Goal: Task Accomplishment & Management: Complete application form

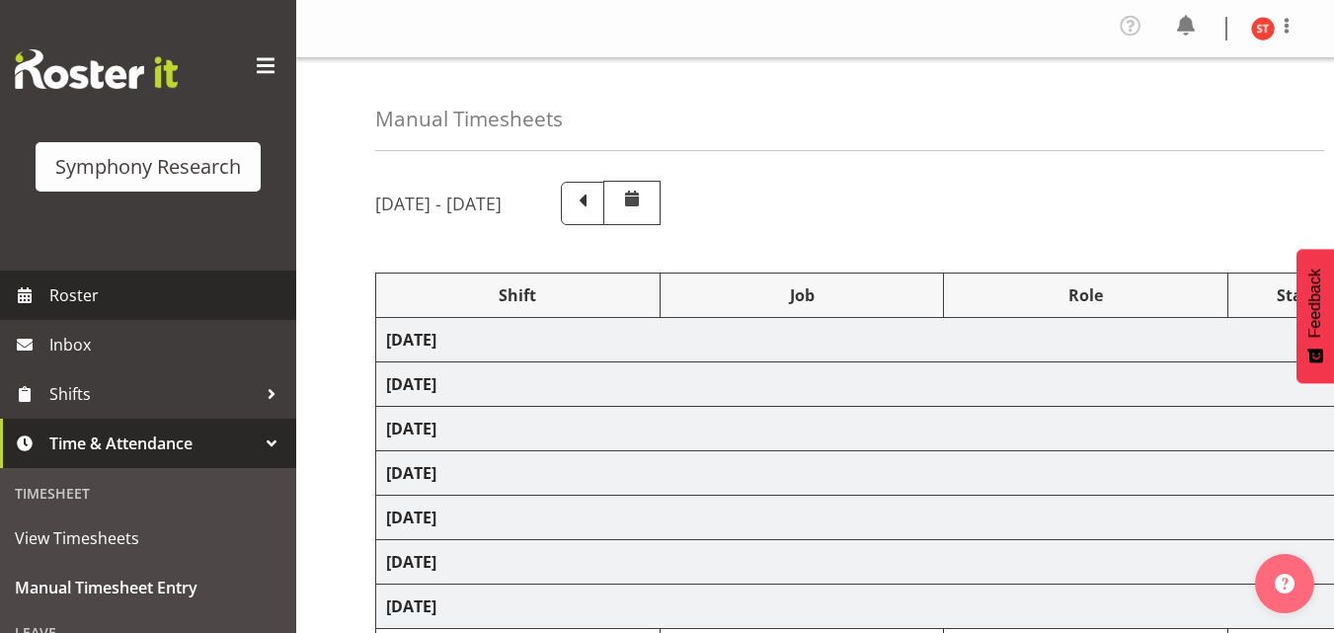
select select "48116"
select select "10527"
select select "47"
select select "48116"
select select "10527"
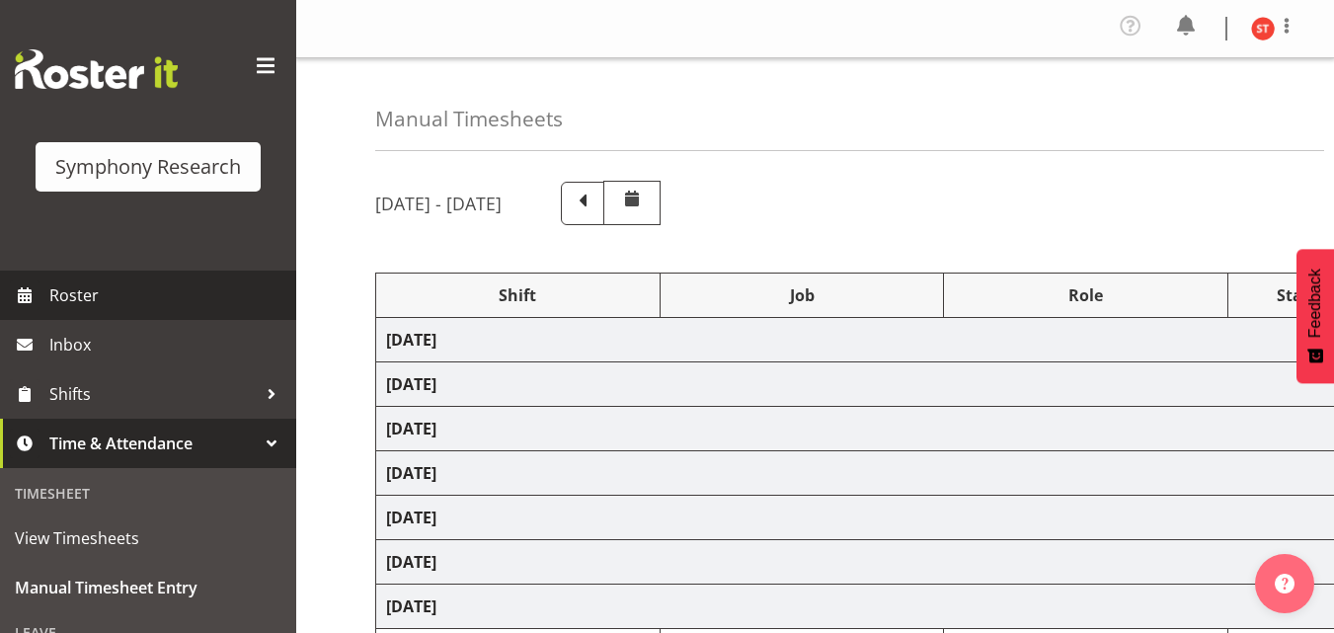
select select "47"
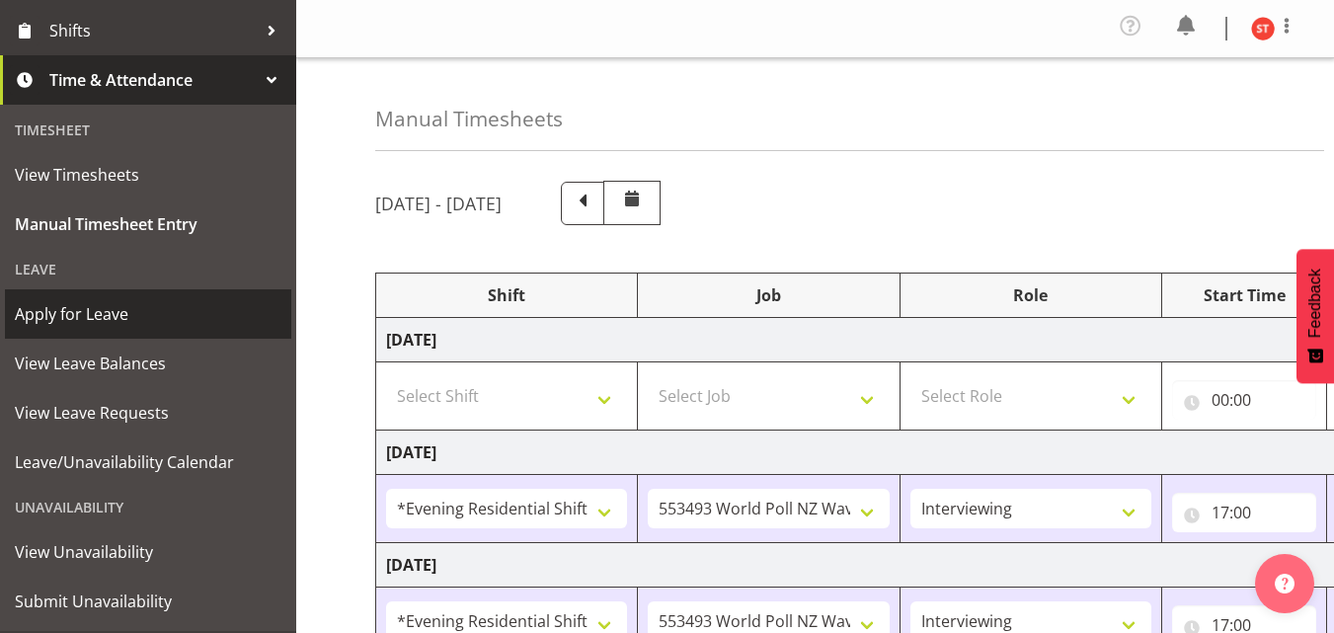
scroll to position [395, 0]
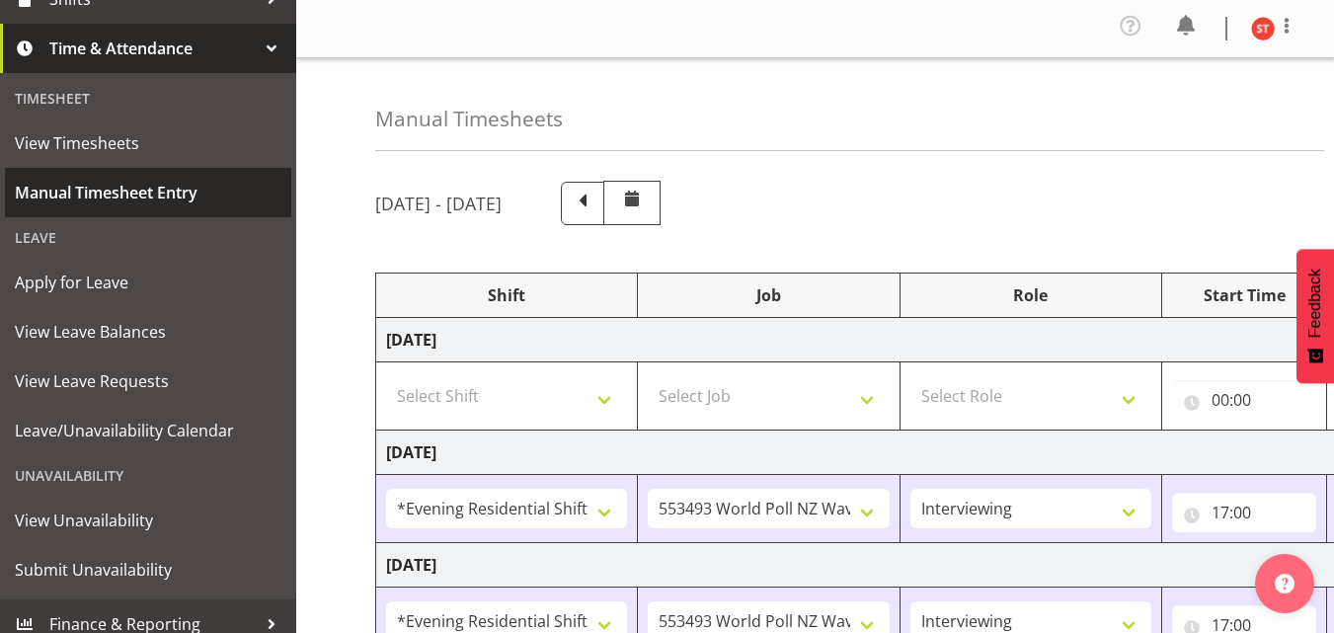
click at [166, 203] on span "Manual Timesheet Entry" at bounding box center [148, 193] width 267 height 30
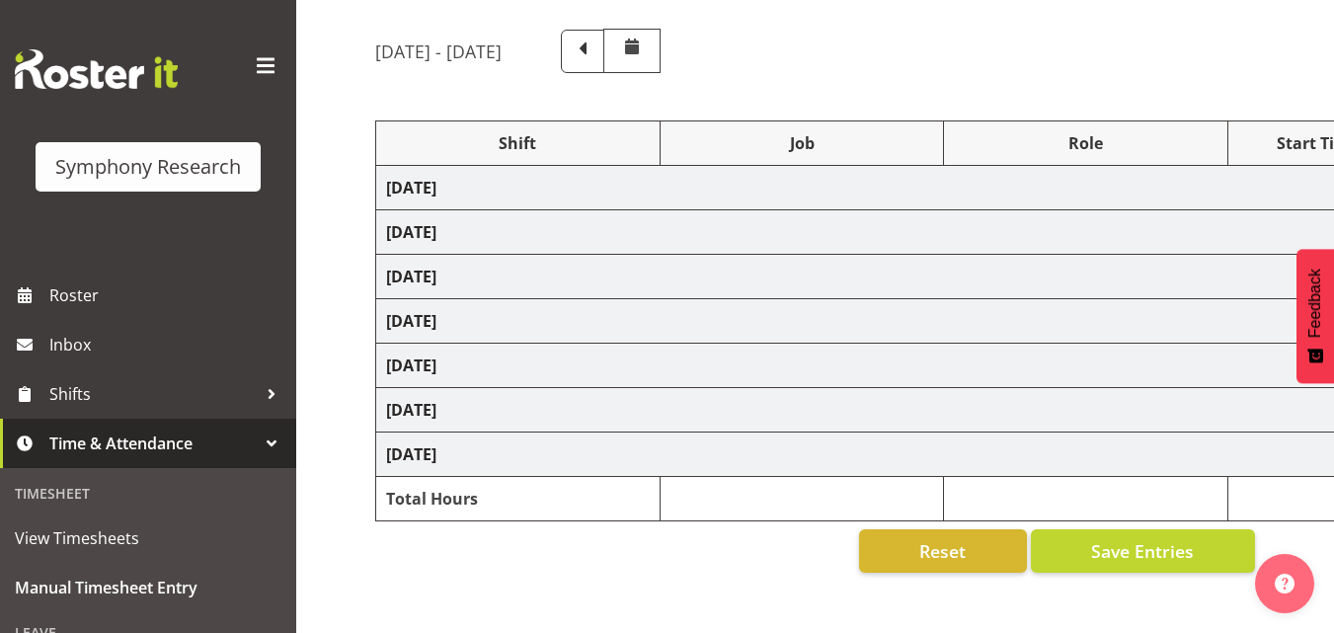
scroll to position [198, 0]
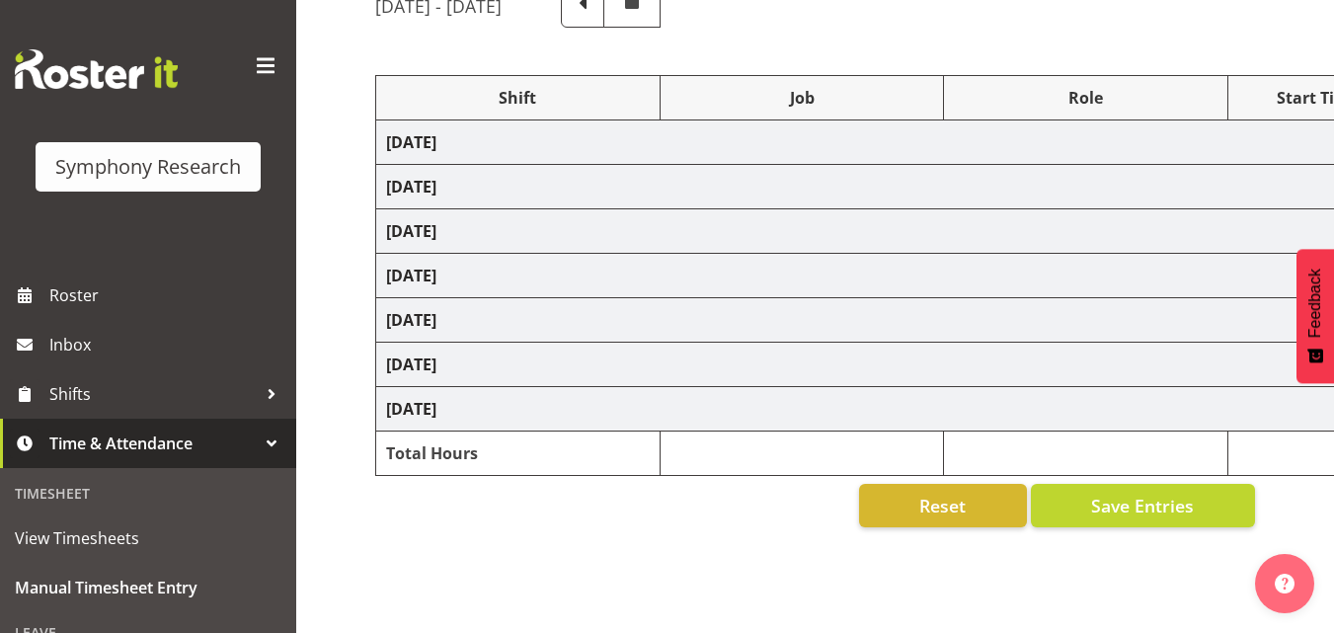
select select "48116"
select select "10527"
select select "47"
select select "48116"
select select "10527"
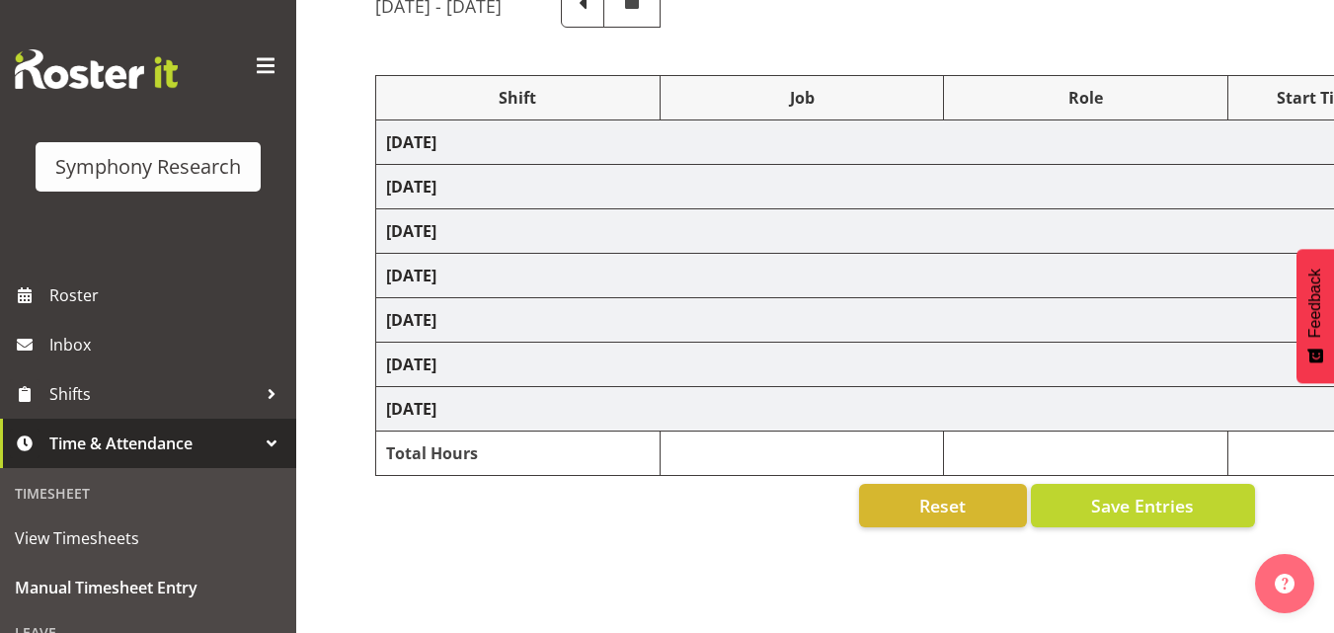
select select "47"
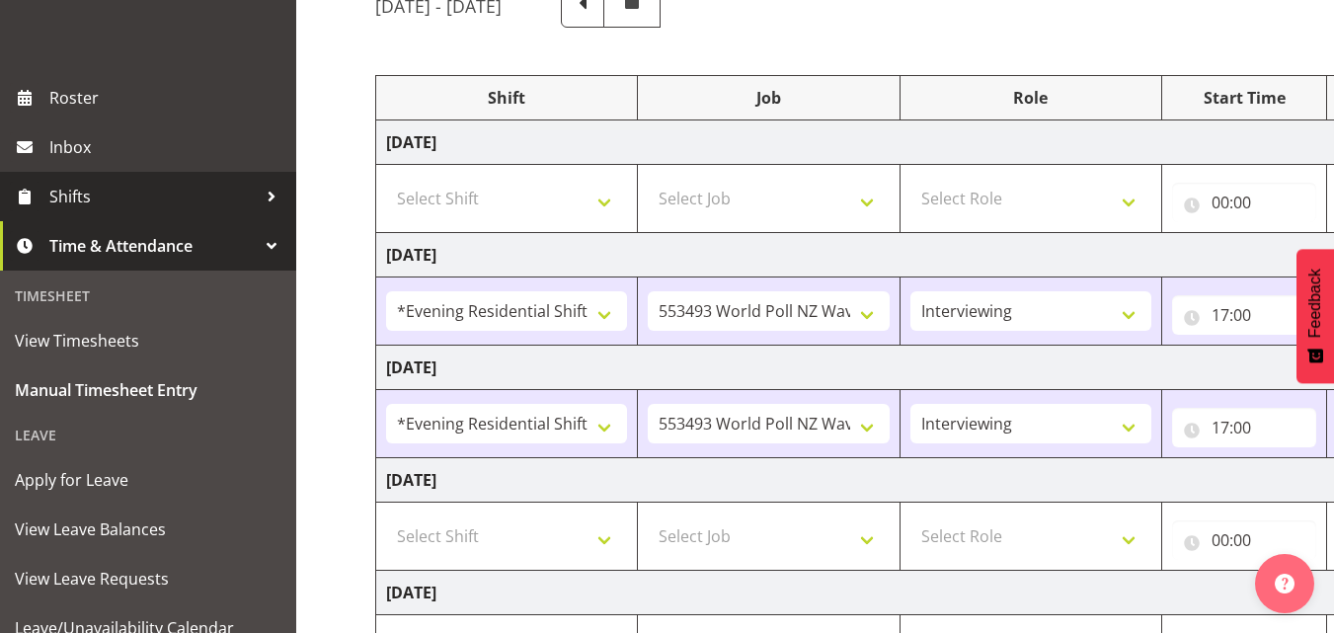
click at [101, 201] on span "Shifts" at bounding box center [152, 197] width 207 height 30
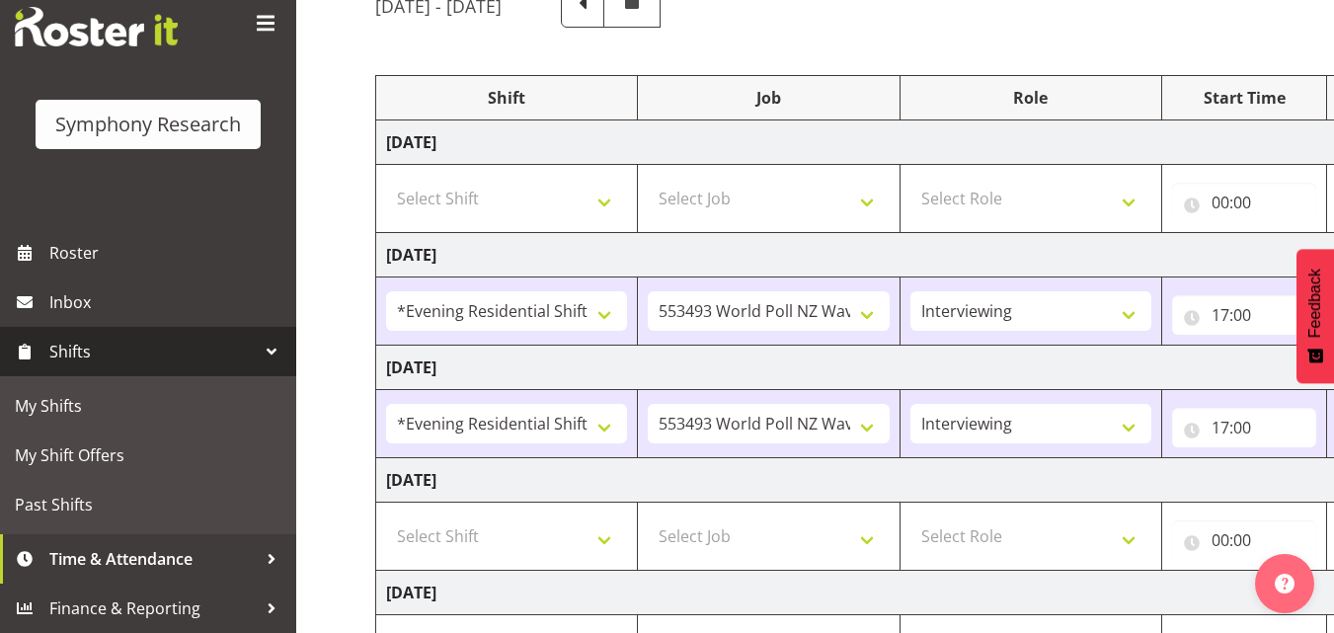
scroll to position [42, 0]
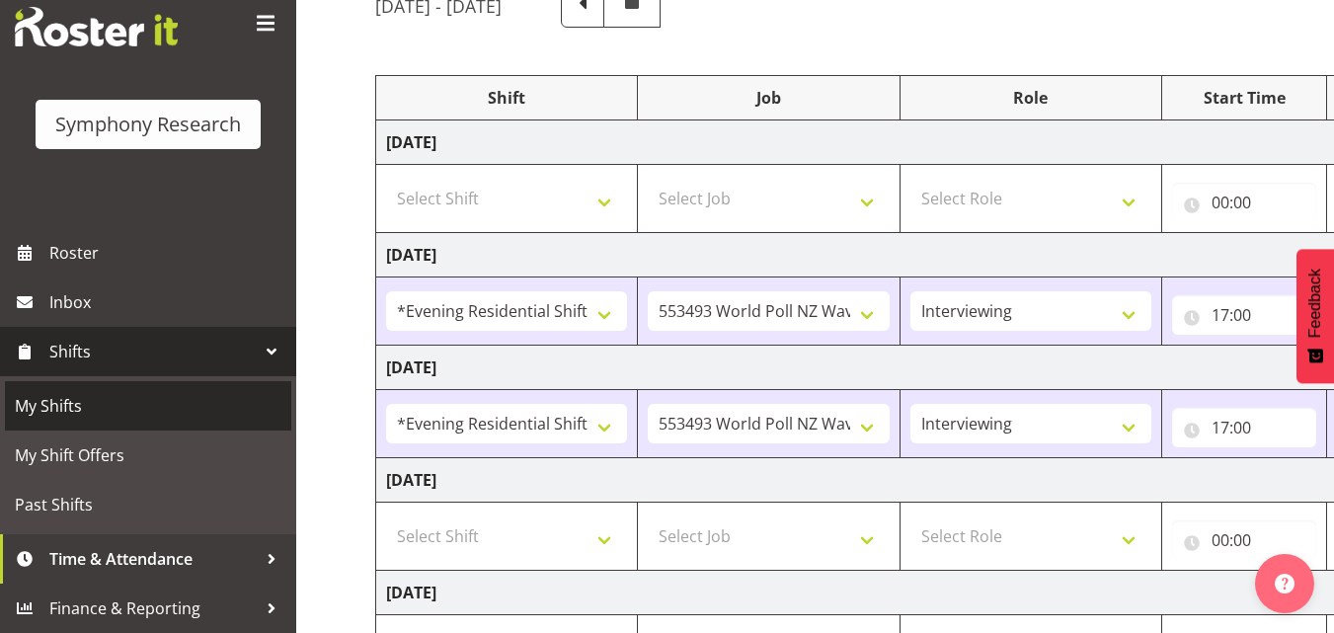
click at [83, 412] on span "My Shifts" at bounding box center [148, 406] width 267 height 30
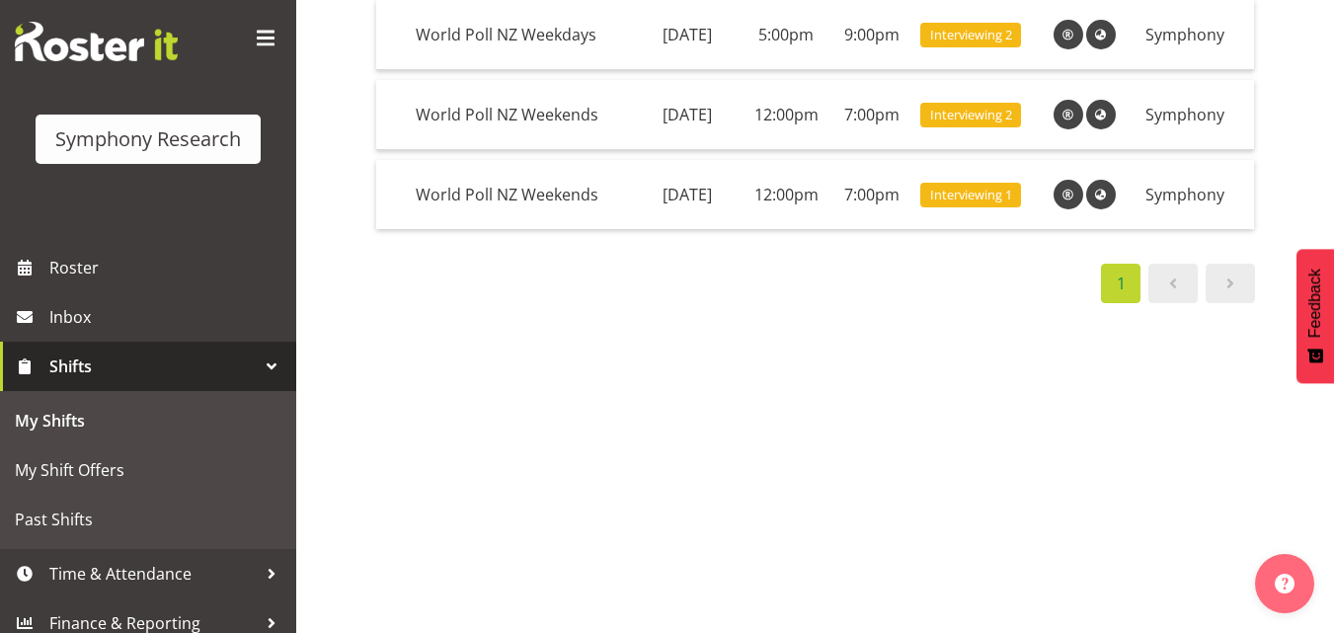
scroll to position [42, 0]
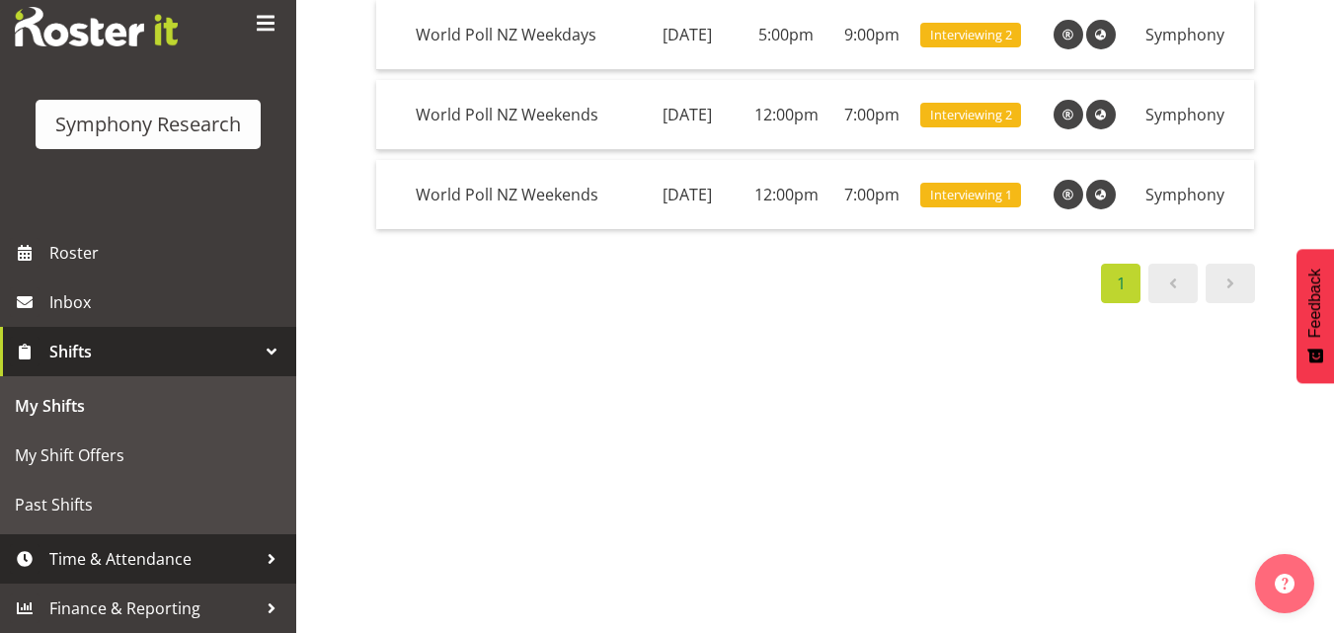
click at [198, 563] on span "Time & Attendance" at bounding box center [152, 559] width 207 height 30
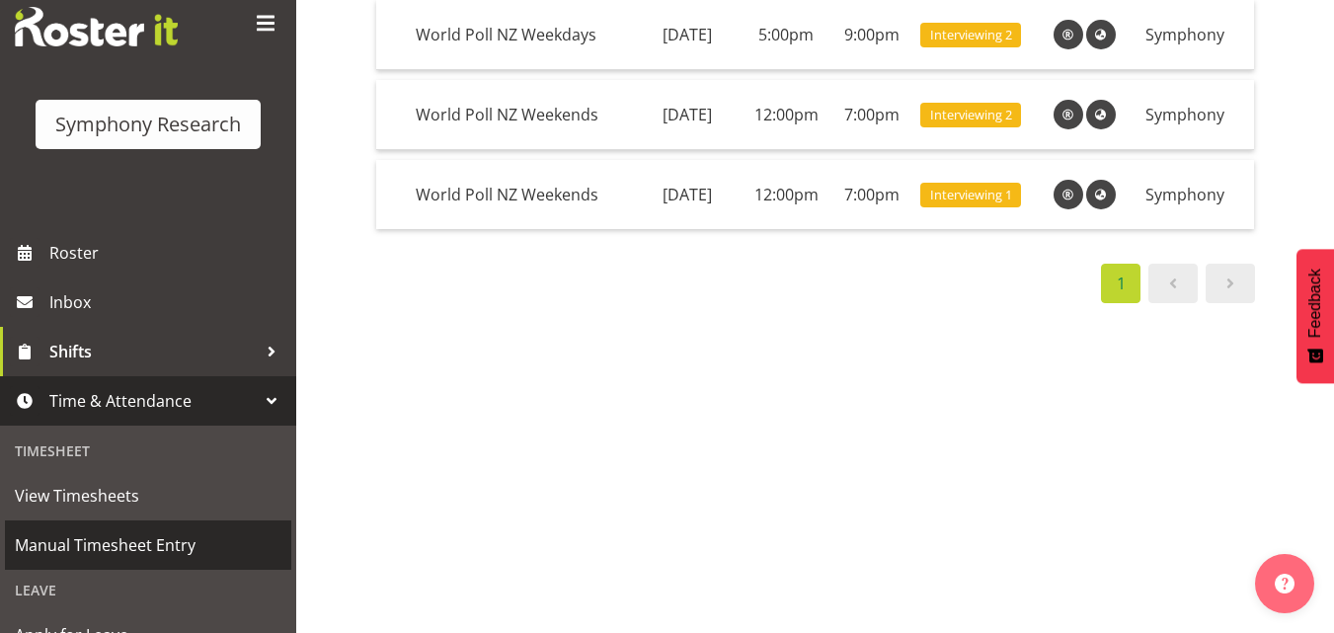
click at [182, 535] on span "Manual Timesheet Entry" at bounding box center [148, 545] width 267 height 30
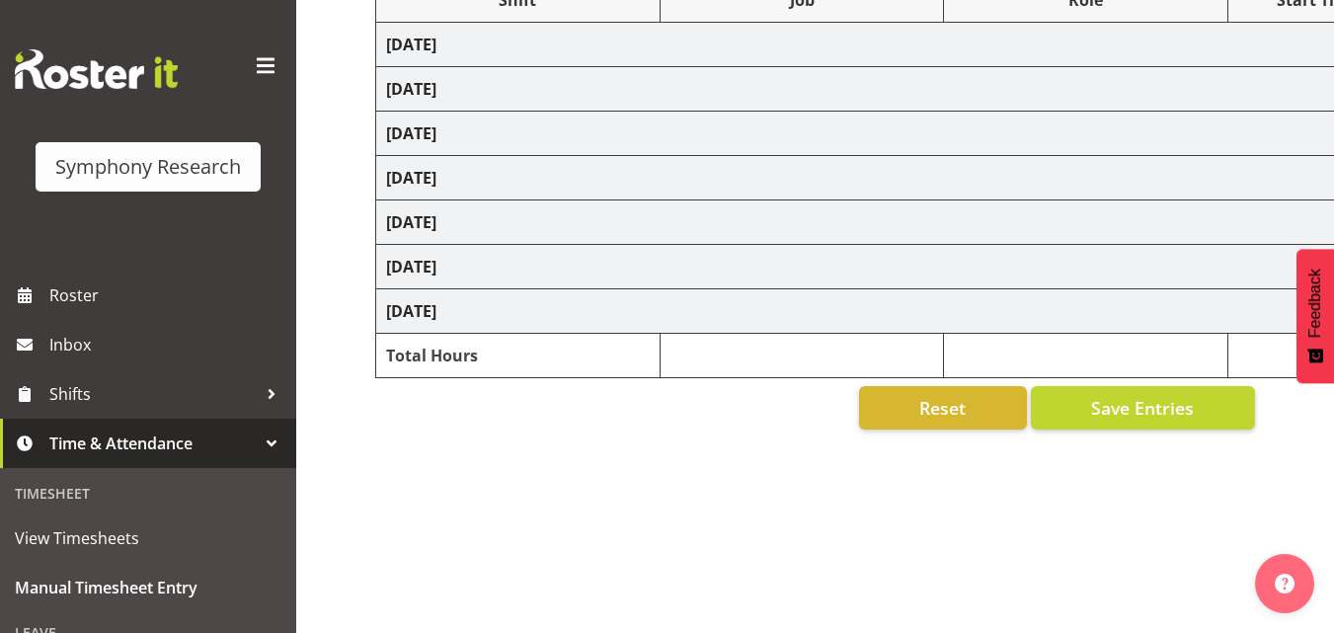
scroll to position [296, 0]
select select "48116"
select select "10527"
select select "47"
select select "48116"
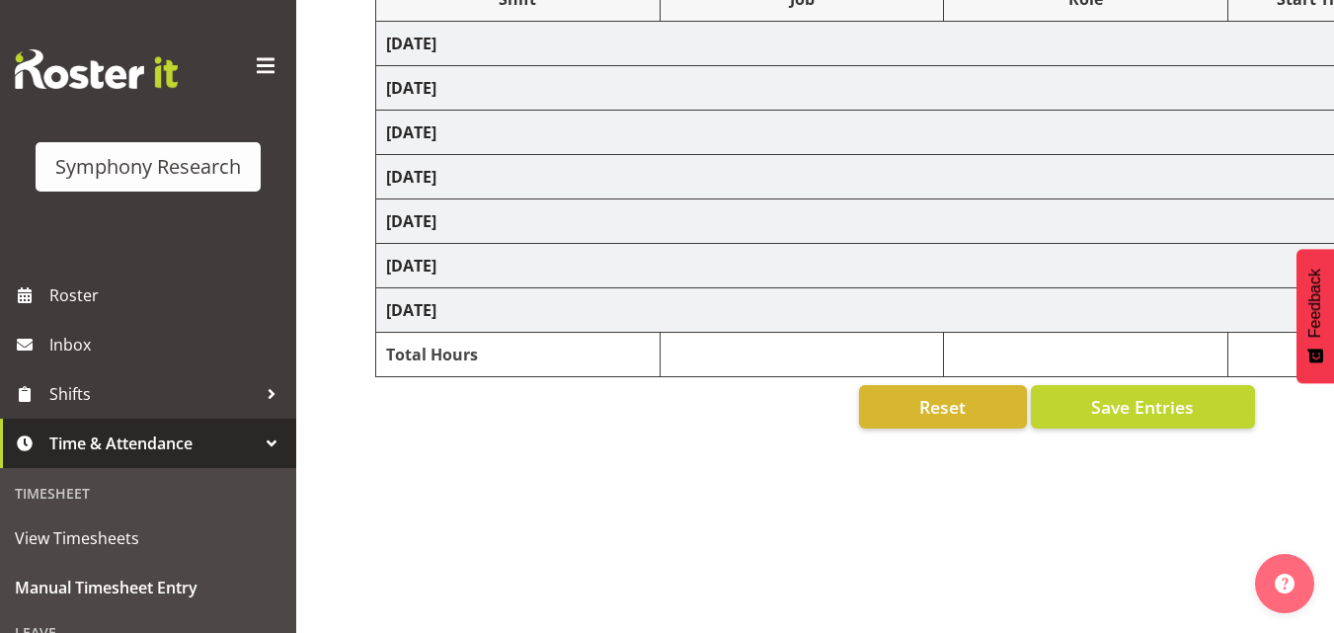
select select "10527"
select select "47"
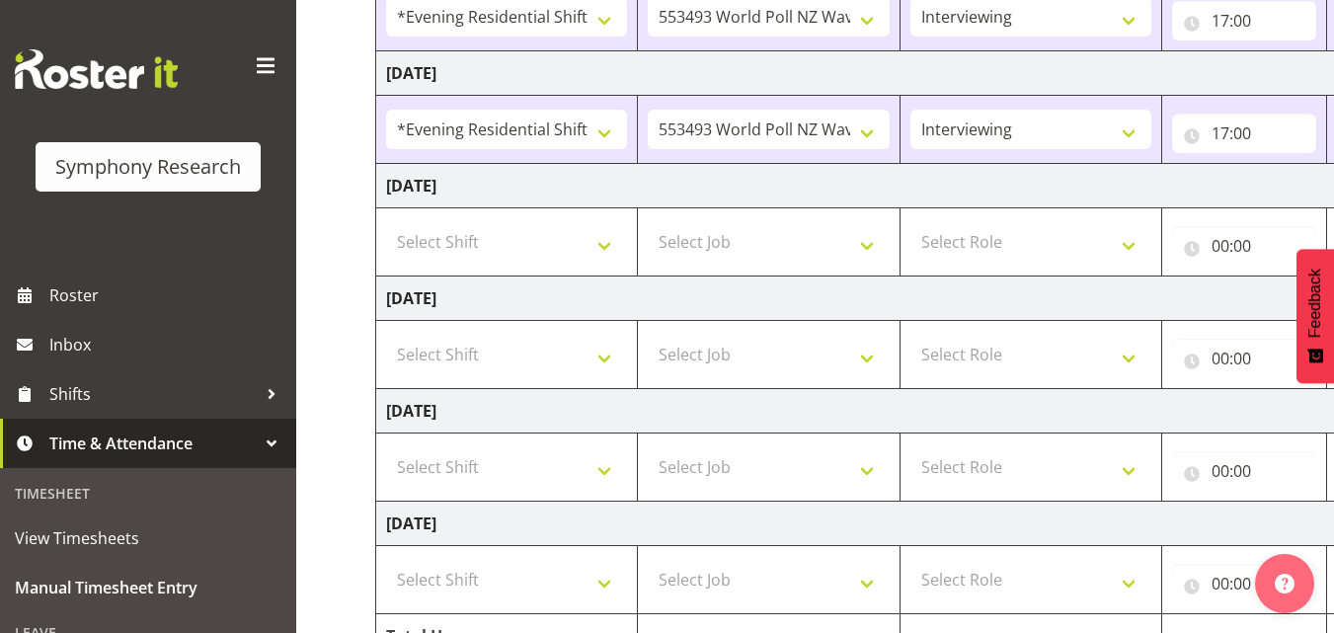
scroll to position [494, 0]
click at [601, 242] on select "Select Shift !!Weekend Residential (Roster IT Shift Label) *Business 9/10am ~ 4…" at bounding box center [506, 240] width 241 height 40
select select "48116"
click at [386, 220] on select "Select Shift !!Weekend Residential (Roster IT Shift Label) *Business 9/10am ~ 4…" at bounding box center [506, 240] width 241 height 40
click at [711, 230] on select "Select Job 550060 IF Admin 553492 World Poll Aus Wave 2 Main 2025 553493 World …" at bounding box center [768, 240] width 241 height 40
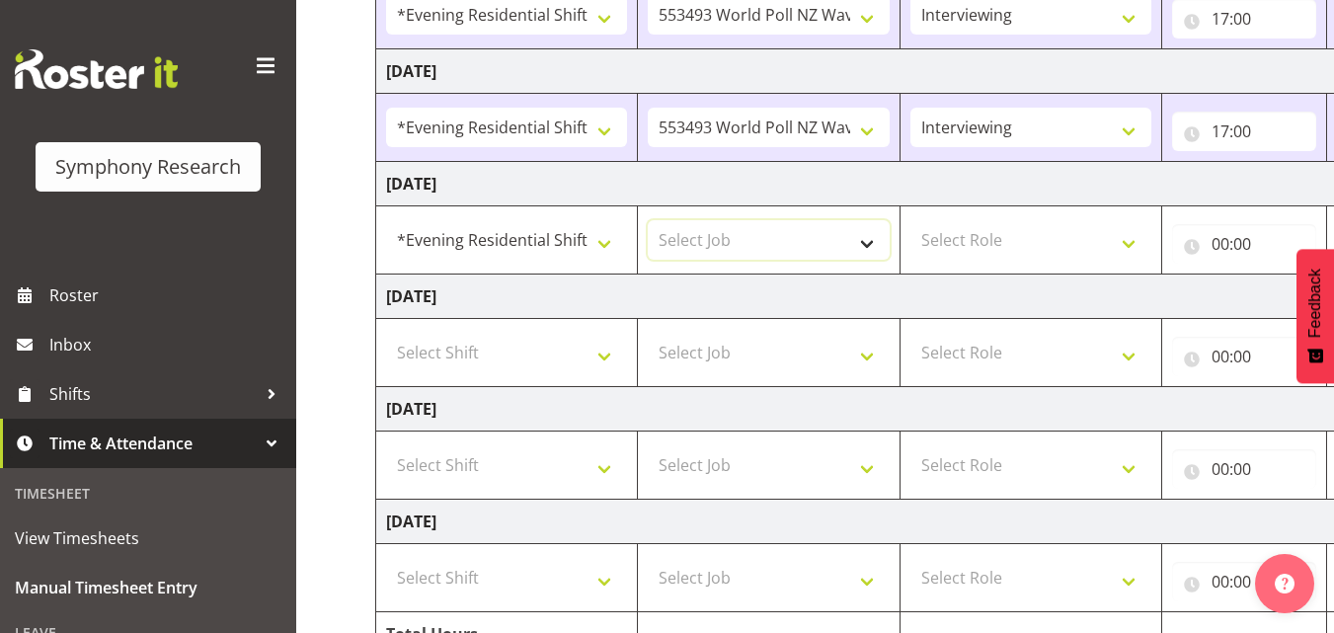
select select "10527"
click at [648, 220] on select "Select Job 550060 IF Admin 553492 World Poll Aus Wave 2 Main 2025 553493 World …" at bounding box center [768, 240] width 241 height 40
click at [984, 245] on select "Select Role Briefing Interviewing" at bounding box center [1031, 240] width 241 height 40
select select "47"
click at [911, 220] on select "Select Role Briefing Interviewing" at bounding box center [1031, 240] width 241 height 40
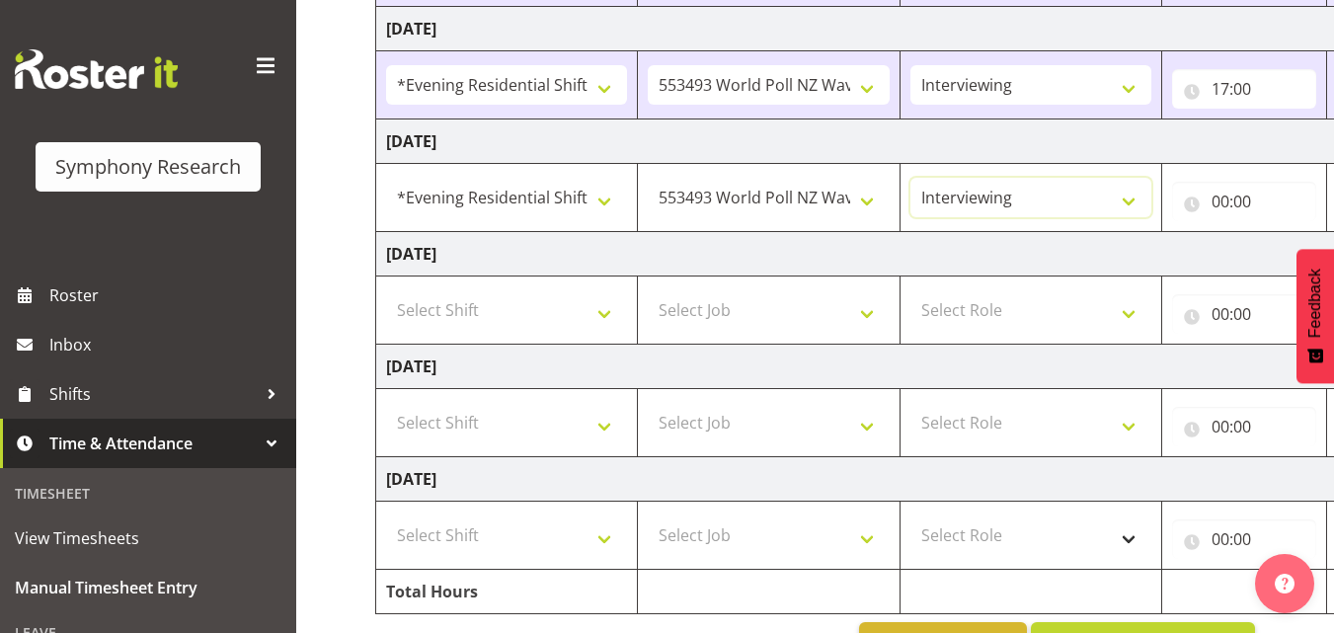
scroll to position [598, 0]
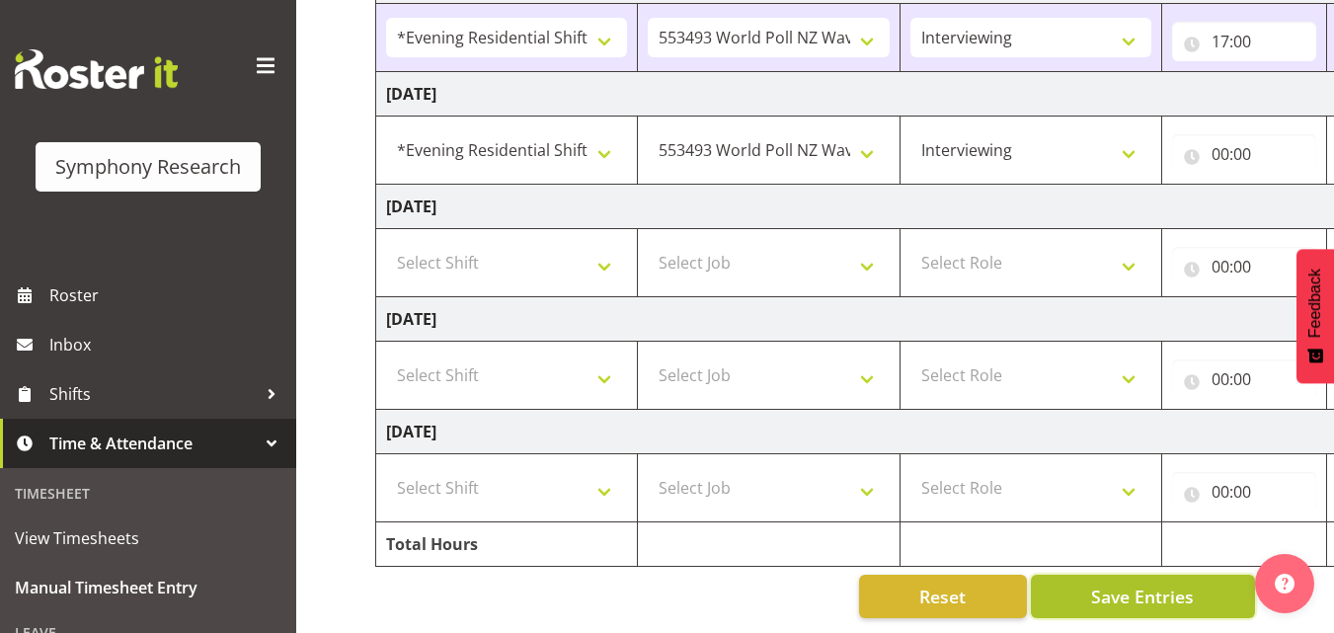
click at [1116, 597] on button "Save Entries" at bounding box center [1143, 596] width 224 height 43
select select
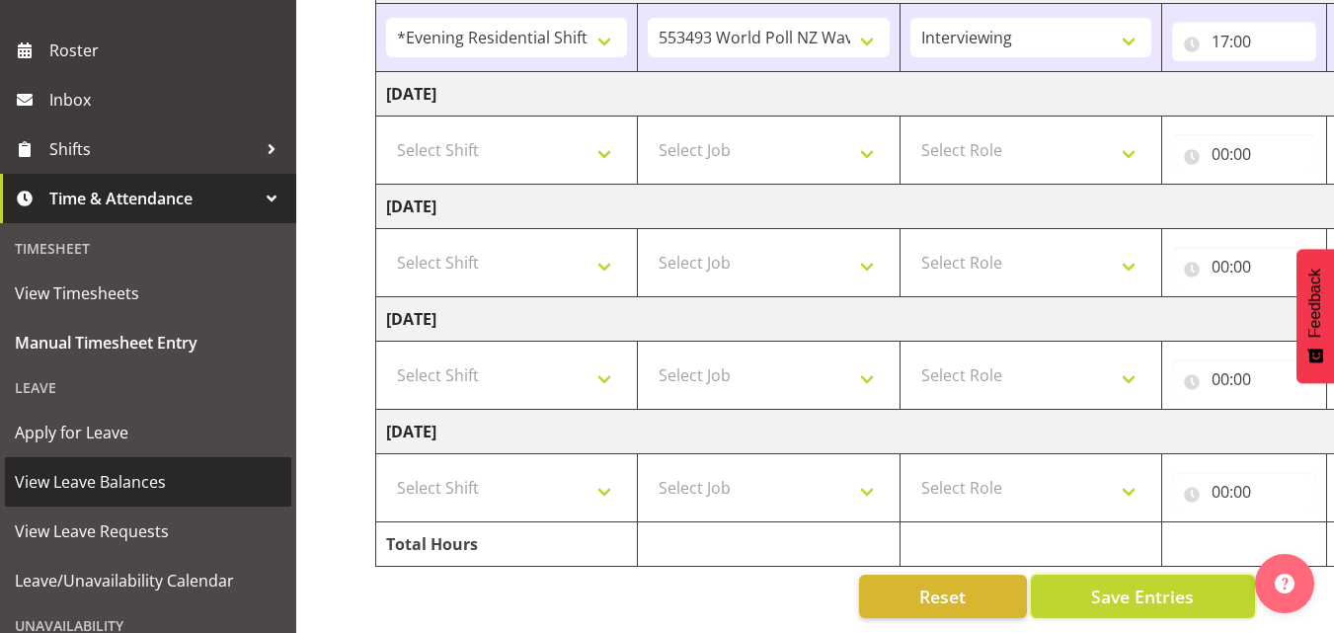
scroll to position [213, 0]
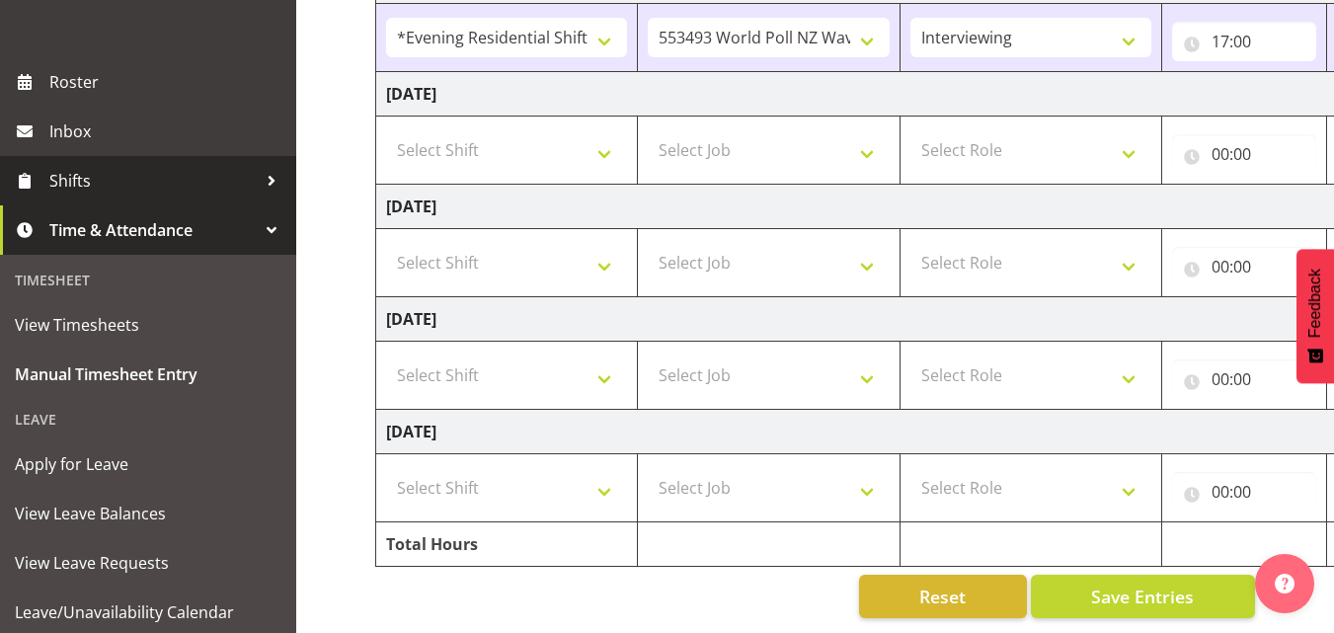
click at [176, 173] on span "Shifts" at bounding box center [152, 181] width 207 height 30
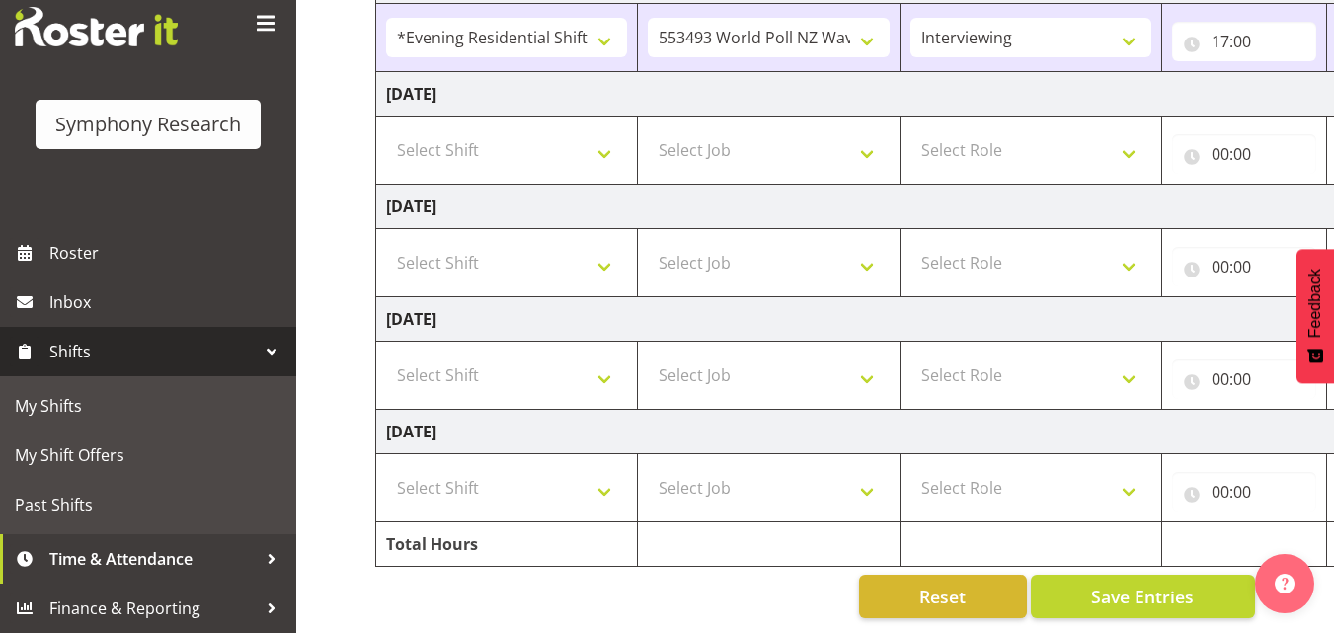
scroll to position [42, 0]
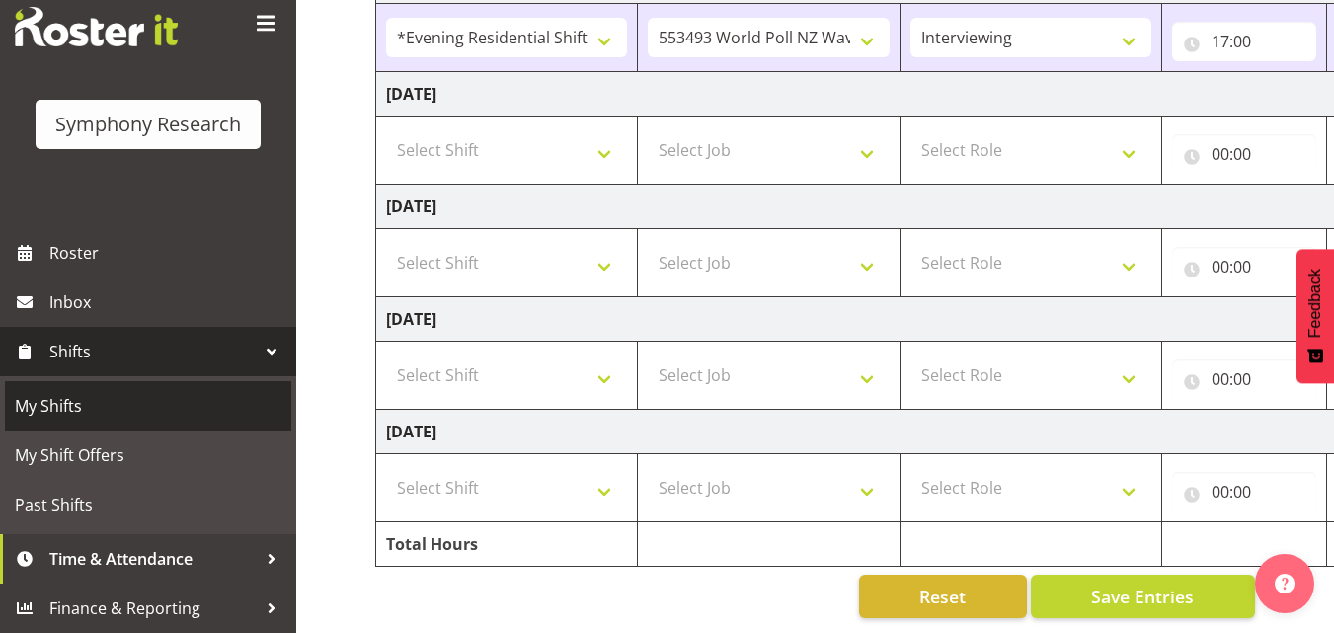
click at [81, 415] on span "My Shifts" at bounding box center [148, 406] width 267 height 30
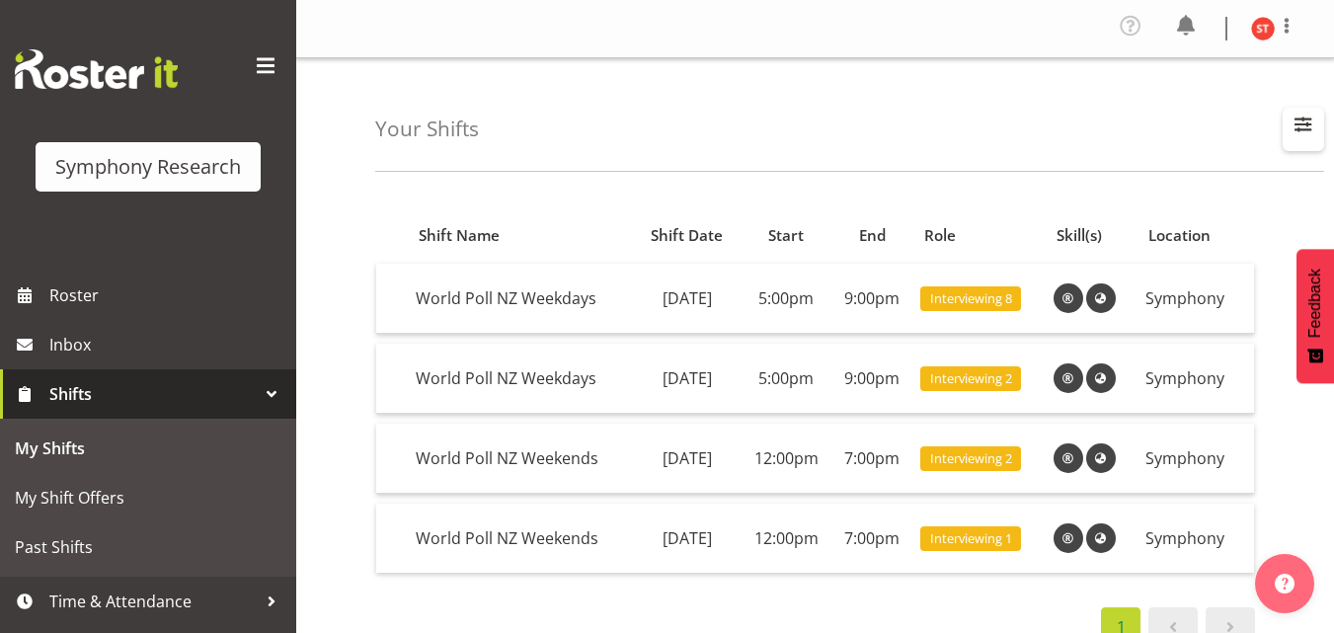
click at [1301, 119] on span "button" at bounding box center [1304, 125] width 26 height 26
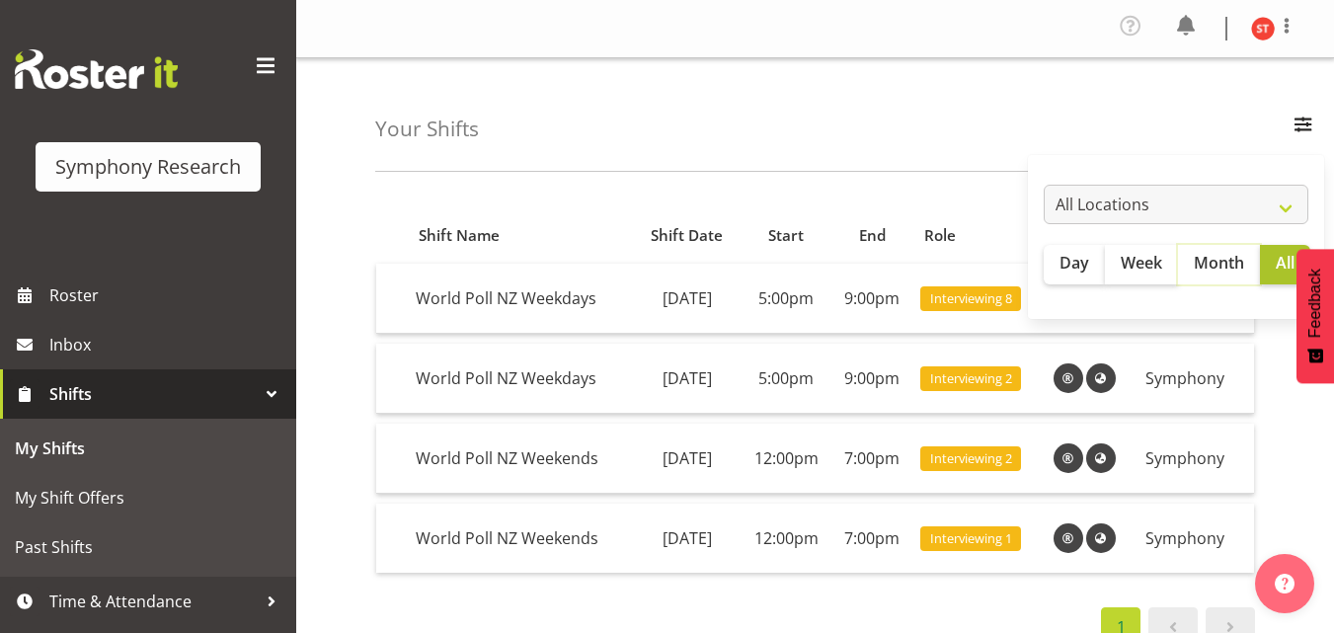
click at [1223, 263] on span "Month" at bounding box center [1219, 263] width 50 height 24
click at [1277, 257] on span "All" at bounding box center [1285, 263] width 19 height 24
